Goal: Obtain resource: Download file/media

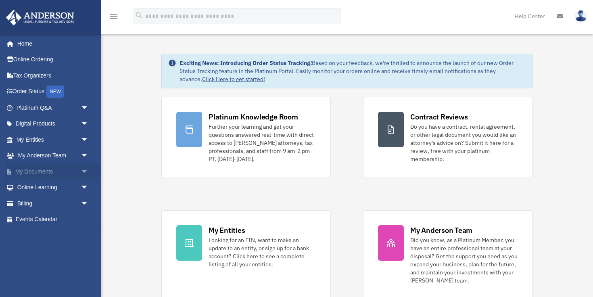
click at [41, 170] on link "My Documents arrow_drop_down" at bounding box center [53, 171] width 95 height 16
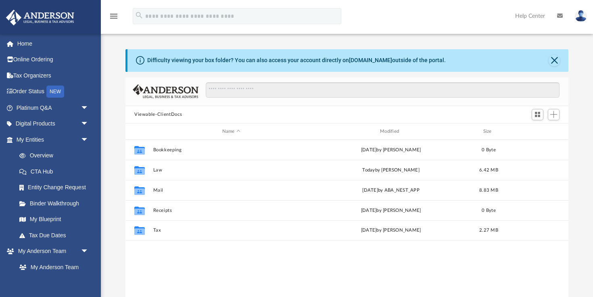
scroll to position [183, 443]
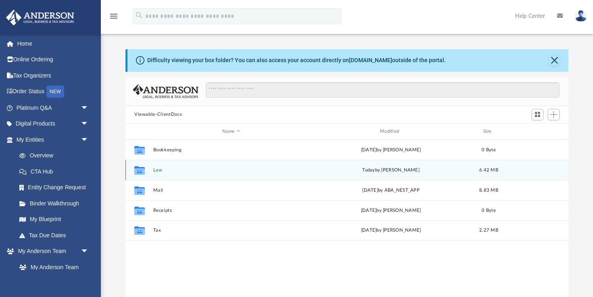
click at [161, 169] on button "Law" at bounding box center [231, 169] width 156 height 5
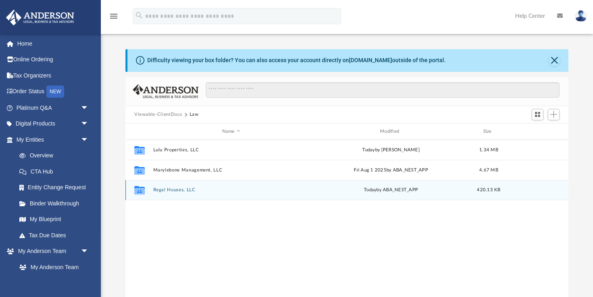
click at [171, 191] on button "Regal Houses, LLC" at bounding box center [231, 190] width 156 height 5
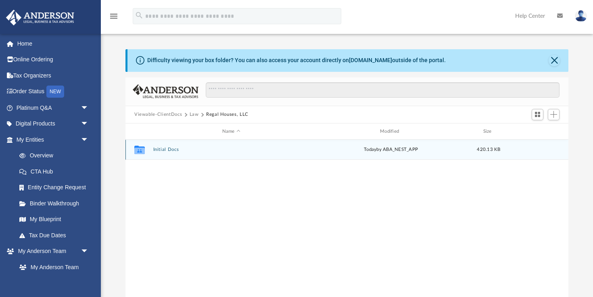
click at [166, 150] on button "Initial Docs" at bounding box center [231, 149] width 156 height 5
click at [166, 150] on button "Regal Houses, LLC - Filed Articles.pdf" at bounding box center [231, 149] width 156 height 5
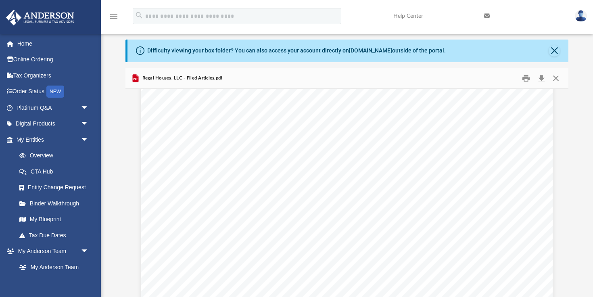
scroll to position [1193, 0]
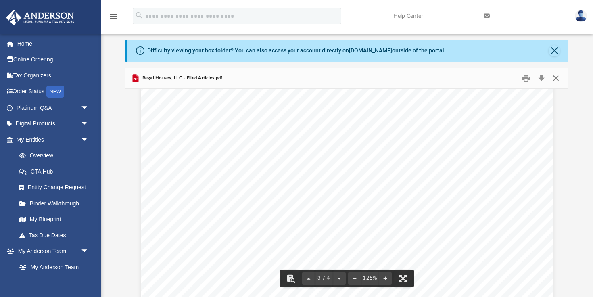
click at [557, 80] on button "Close" at bounding box center [556, 78] width 15 height 13
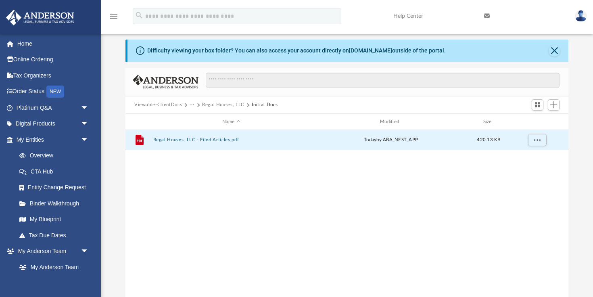
click at [196, 105] on span at bounding box center [198, 105] width 4 height 4
click at [186, 105] on span "Viewable-ClientDocs" at bounding box center [161, 104] width 55 height 7
click at [170, 102] on button "Viewable-ClientDocs" at bounding box center [158, 104] width 48 height 7
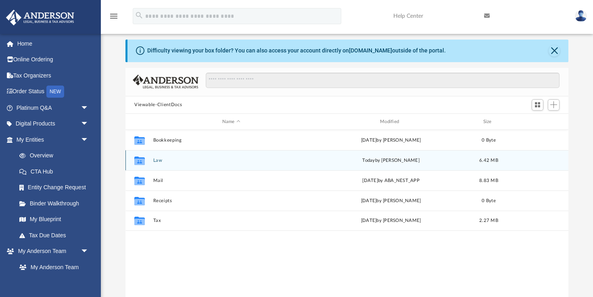
click at [158, 159] on button "Law" at bounding box center [231, 160] width 156 height 5
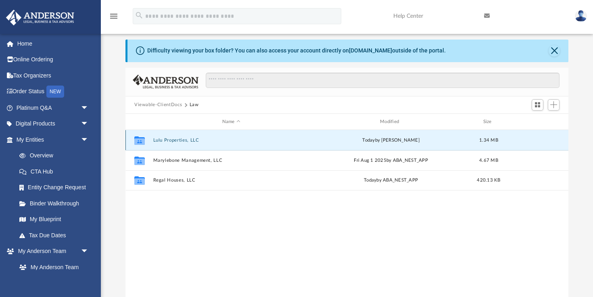
click at [167, 139] on button "Lulu Properties, LLC" at bounding box center [231, 140] width 156 height 5
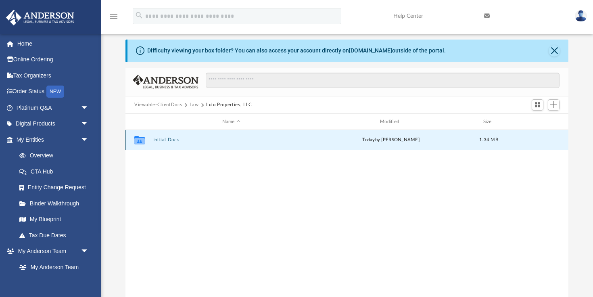
click at [167, 139] on button "Initial Docs" at bounding box center [231, 140] width 156 height 5
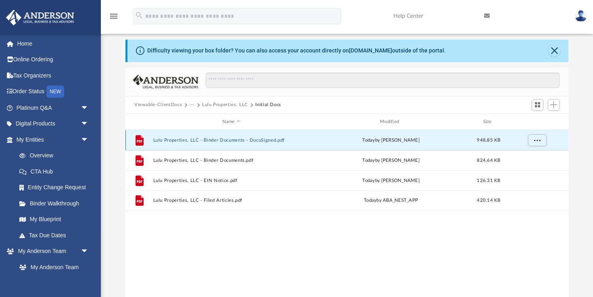
click at [167, 139] on button "Lulu Properties, LLC - Binder Documents - DocuSigned.pdf" at bounding box center [231, 140] width 156 height 5
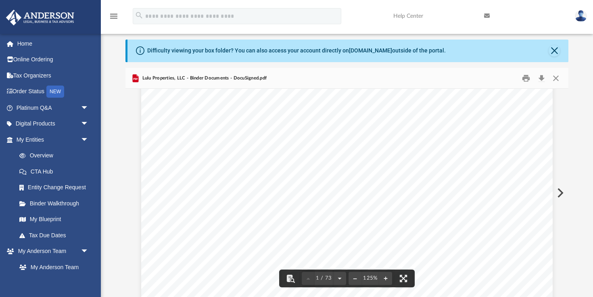
scroll to position [0, 0]
click at [562, 77] on button "Close" at bounding box center [556, 78] width 15 height 13
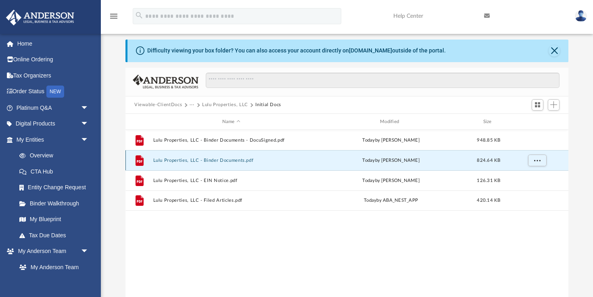
click at [219, 158] on button "Lulu Properties, LLC - Binder Documents.pdf" at bounding box center [231, 160] width 156 height 5
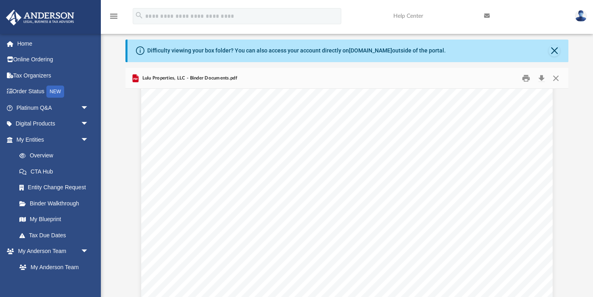
scroll to position [99, 0]
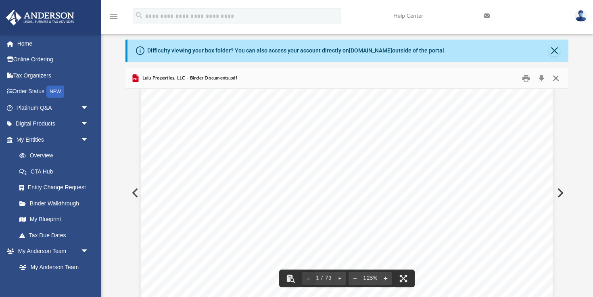
click at [556, 79] on button "Close" at bounding box center [556, 78] width 15 height 13
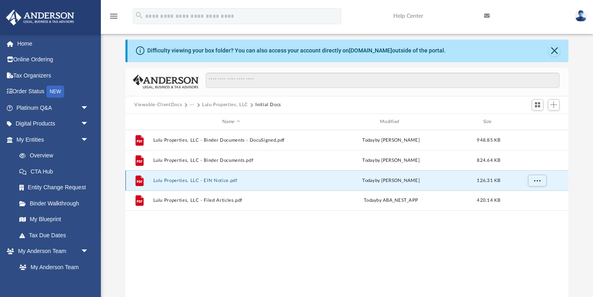
click at [198, 179] on button "Lulu Properties, LLC - EIN Notice.pdf" at bounding box center [231, 180] width 156 height 5
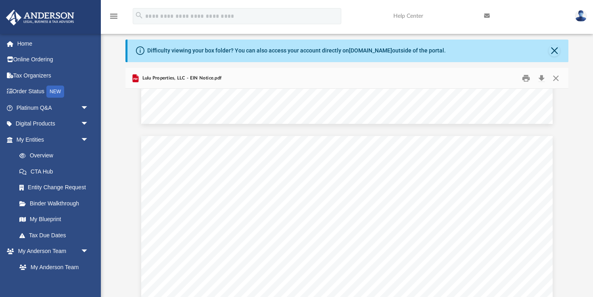
scroll to position [504, 0]
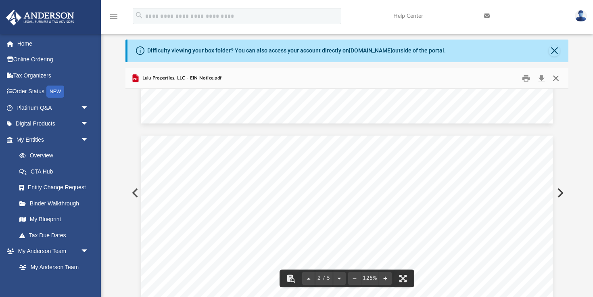
click at [558, 79] on button "Close" at bounding box center [556, 78] width 15 height 13
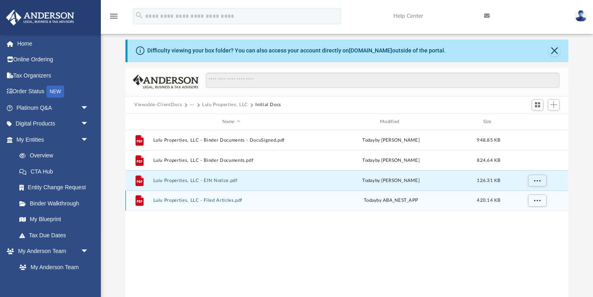
click at [227, 202] on button "Lulu Properties, LLC - Filed Articles.pdf" at bounding box center [231, 200] width 156 height 5
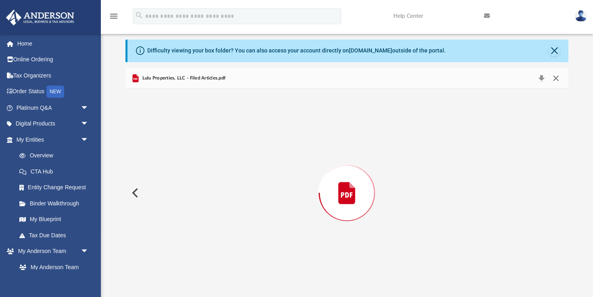
click at [556, 78] on button "Close" at bounding box center [556, 78] width 15 height 11
